Goal: Information Seeking & Learning: Understand process/instructions

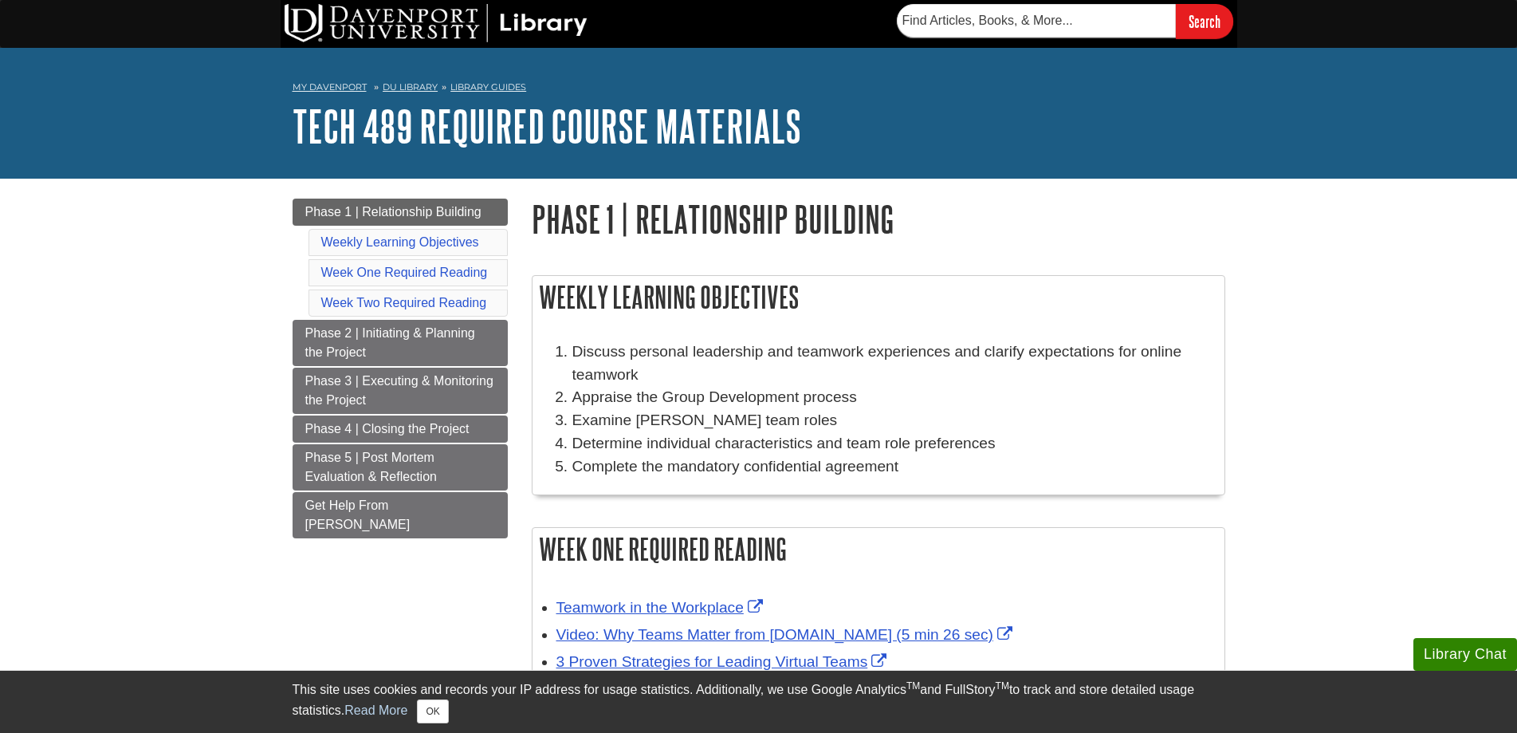
click at [520, 291] on div "Weekly Learning Objectives Discuss personal leadership and teamwork experiences…" at bounding box center [878, 645] width 717 height 772
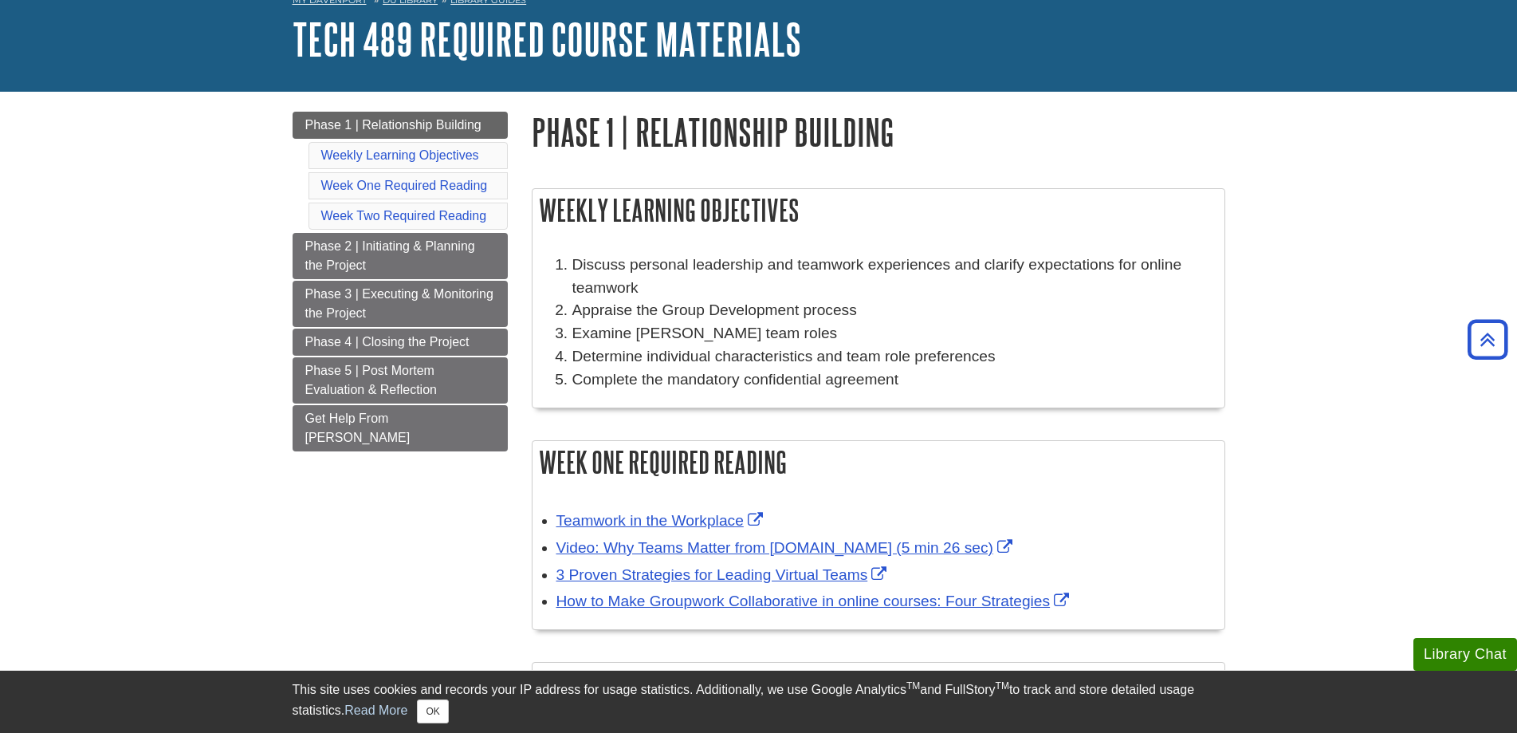
scroll to position [80, 0]
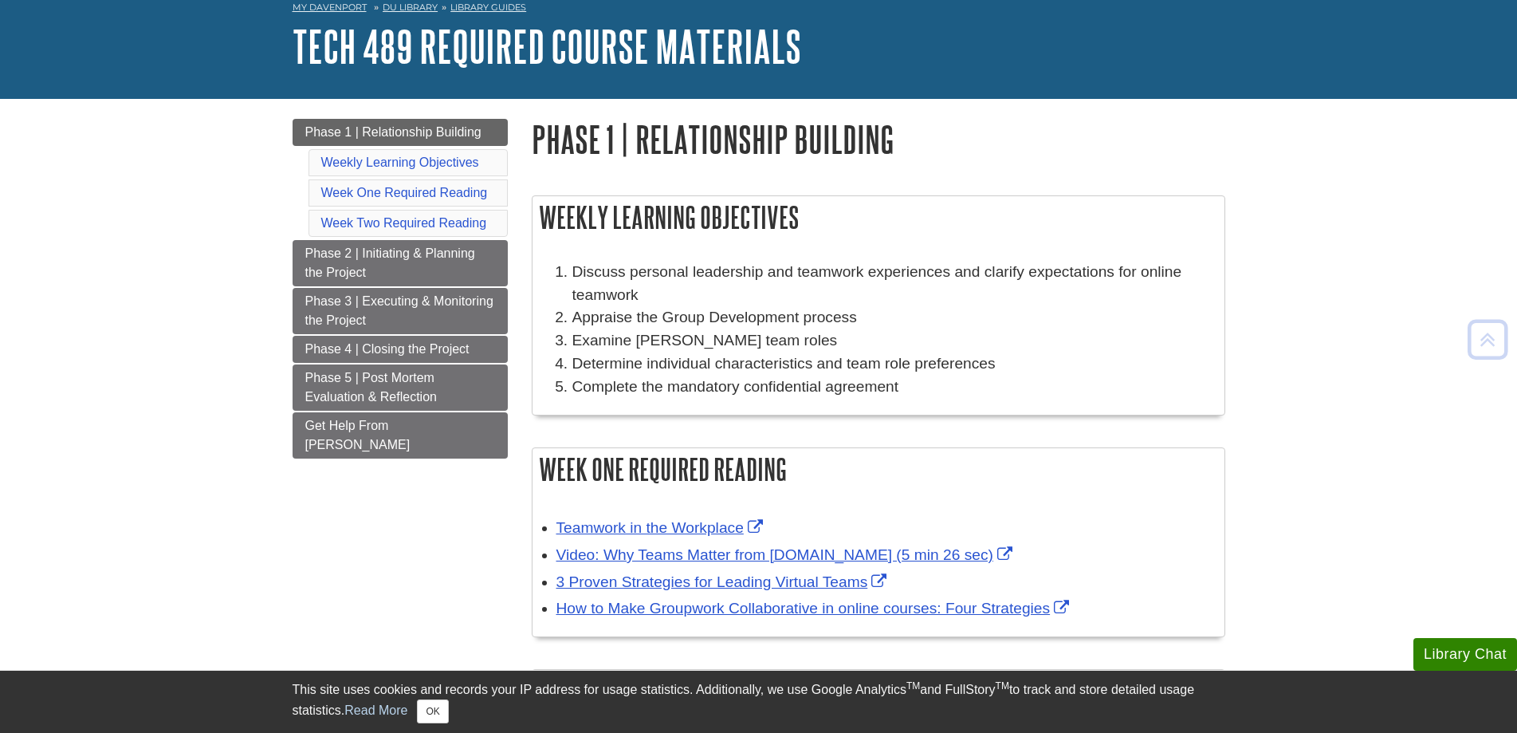
click at [514, 267] on div "Menu Phase 1 | Relationship Building Weekly Learning Objectives Week One Requir…" at bounding box center [400, 308] width 239 height 379
click at [432, 713] on button "OK" at bounding box center [432, 711] width 31 height 24
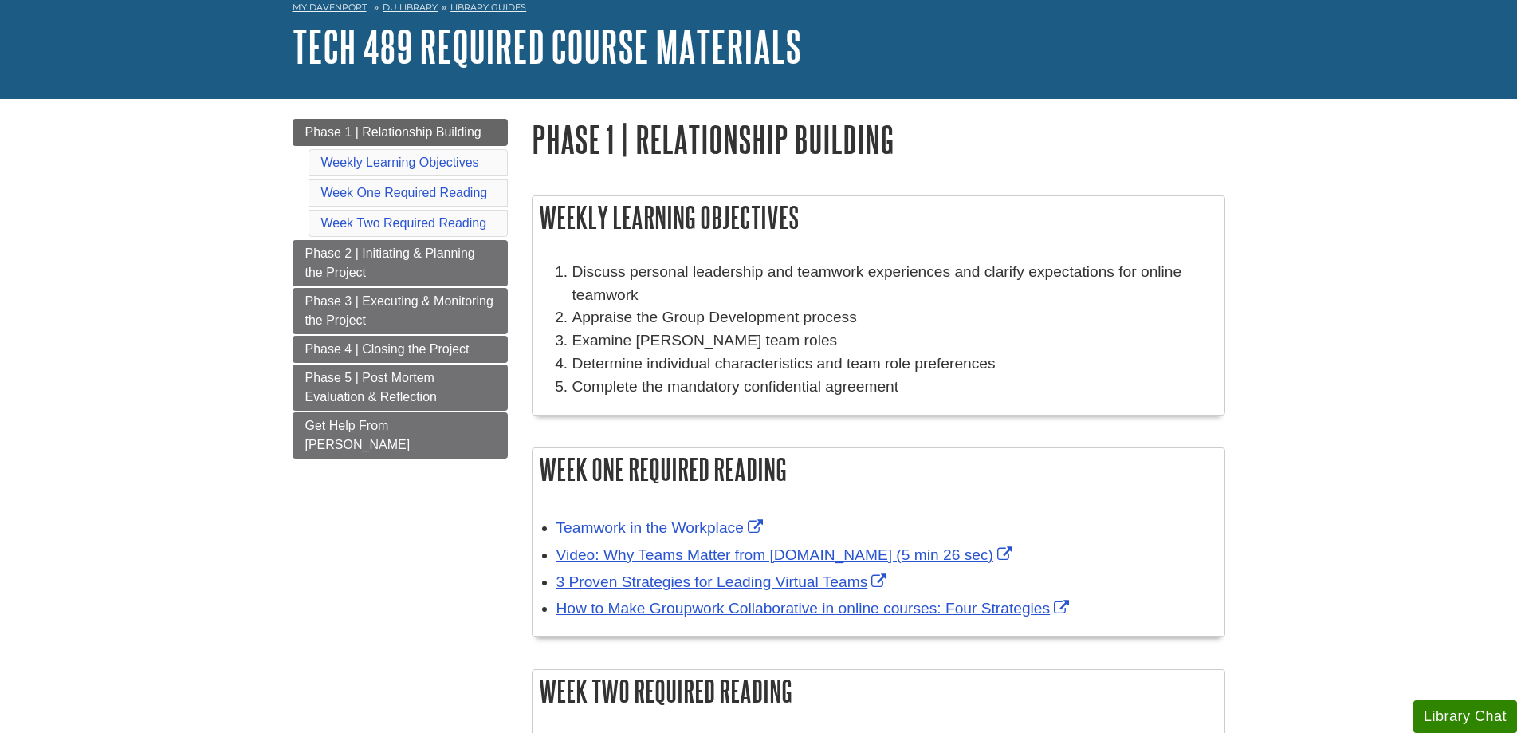
click at [528, 293] on div "Weekly Learning Objectives Discuss personal leadership and teamwork experiences…" at bounding box center [878, 565] width 717 height 772
click at [591, 270] on li "Discuss personal leadership and teamwork experiences and clarify expectations f…" at bounding box center [894, 284] width 644 height 46
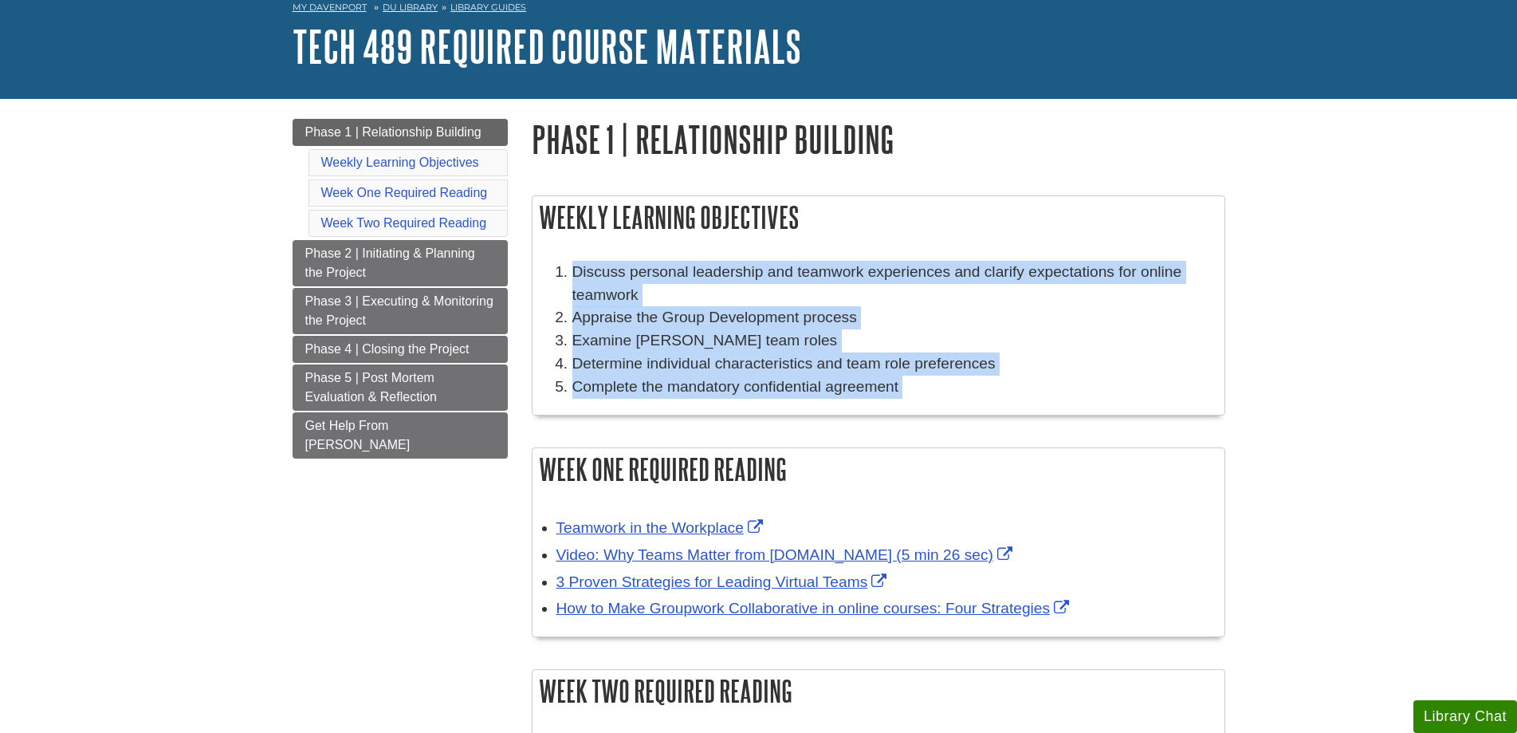
drag, startPoint x: 591, startPoint y: 270, endPoint x: 926, endPoint y: 388, distance: 355.0
click at [926, 388] on ol "Discuss personal leadership and teamwork experiences and clarify expectations f…" at bounding box center [878, 330] width 676 height 138
click at [926, 388] on p "Complete the mandatory confidential agreement" at bounding box center [894, 386] width 644 height 23
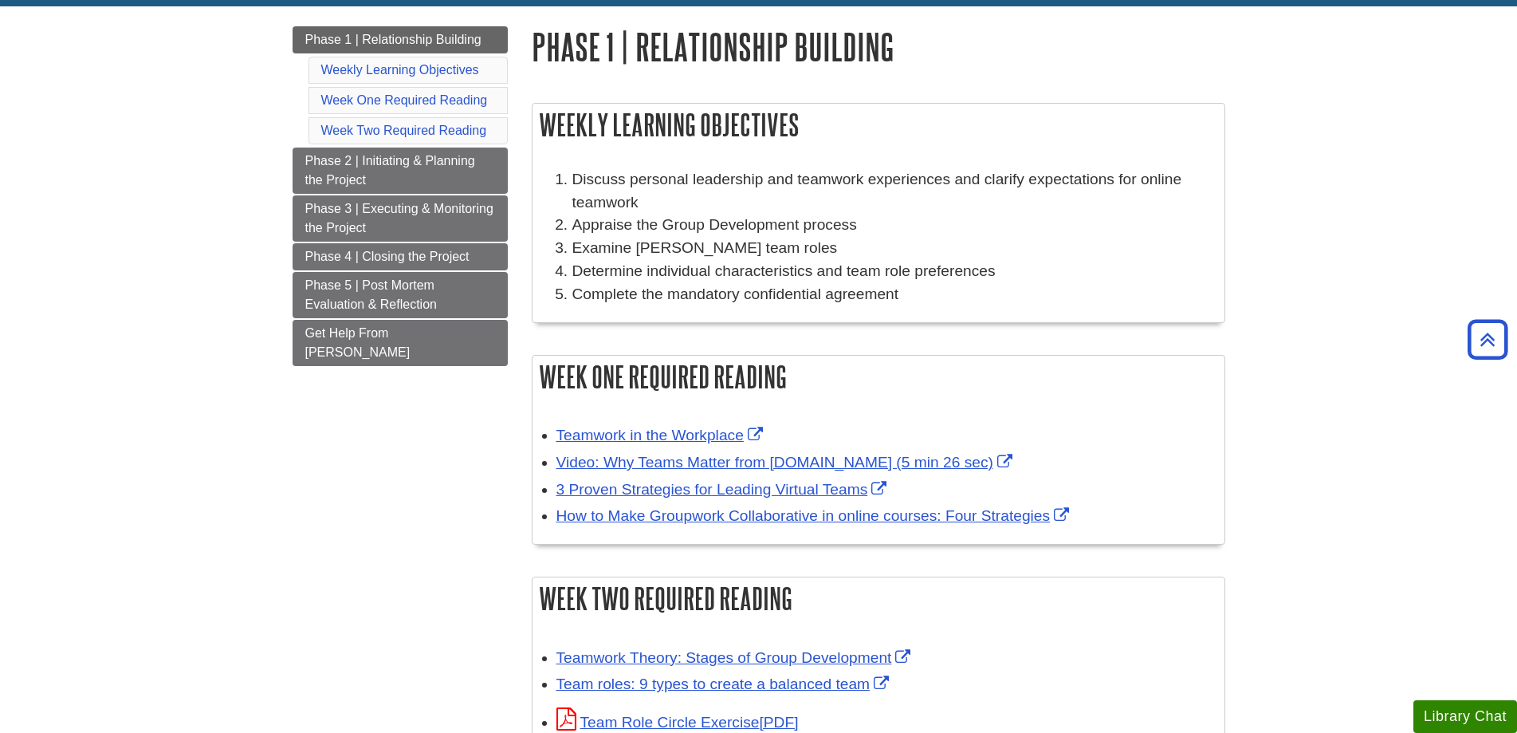
scroll to position [159, 0]
